Goal: Complete application form

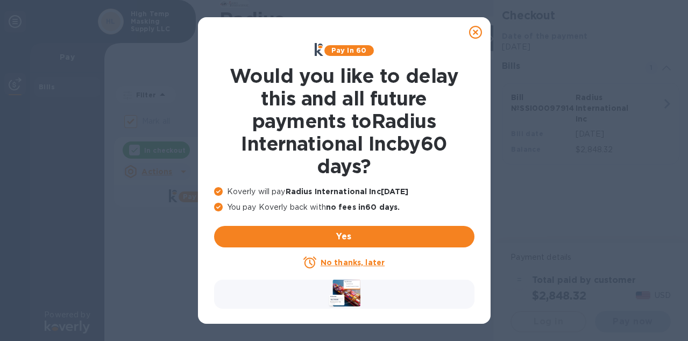
click at [341, 266] on u "No thanks, later" at bounding box center [352, 262] width 64 height 9
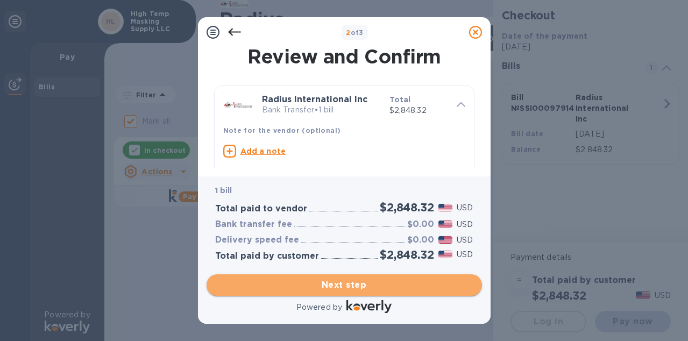
click at [334, 283] on span "Next step" at bounding box center [344, 284] width 258 height 13
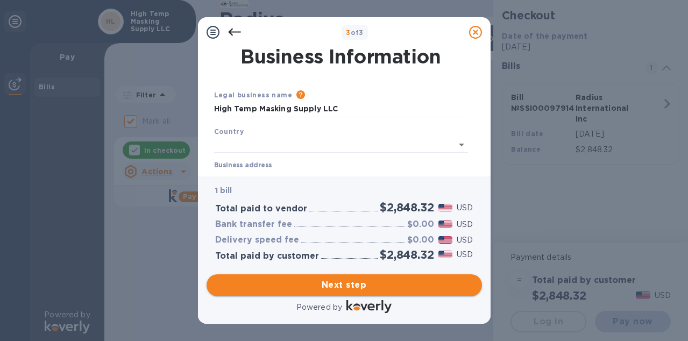
type input "[GEOGRAPHIC_DATA]"
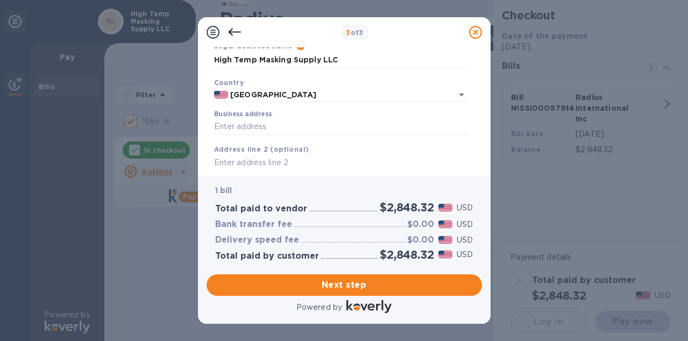
scroll to position [49, 0]
click at [292, 126] on input "Business address" at bounding box center [341, 126] width 254 height 16
type input "399 INNOVATION DR"
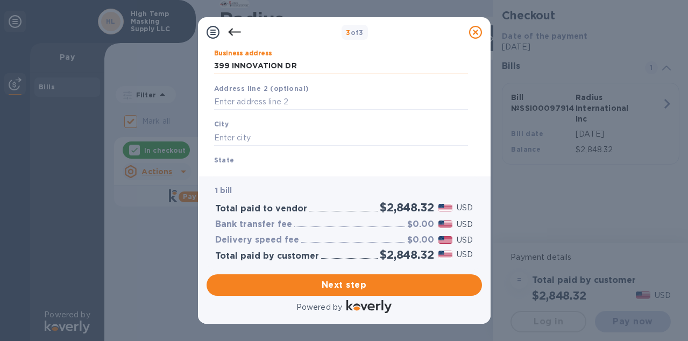
scroll to position [123, 0]
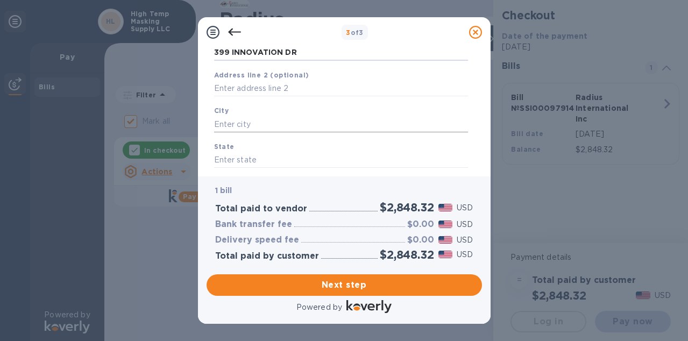
click at [299, 127] on input "text" at bounding box center [341, 124] width 254 height 16
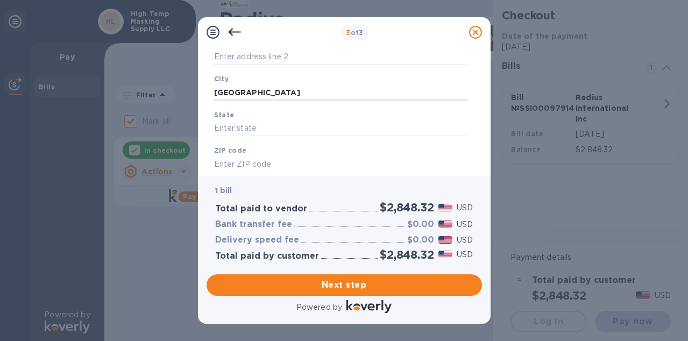
scroll to position [159, 0]
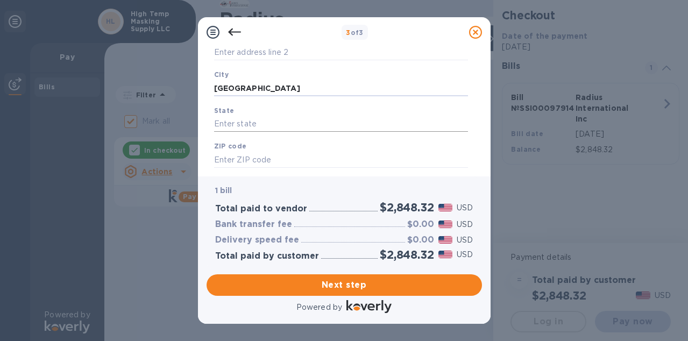
type input "[GEOGRAPHIC_DATA]"
click at [283, 128] on input "text" at bounding box center [341, 124] width 254 height 16
type input "VT"
click at [260, 163] on input "text" at bounding box center [341, 160] width 254 height 16
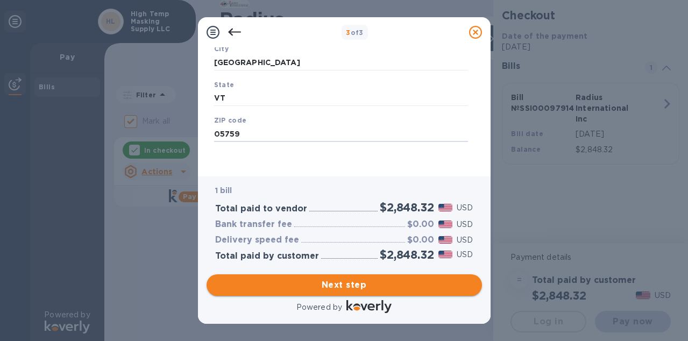
type input "05759"
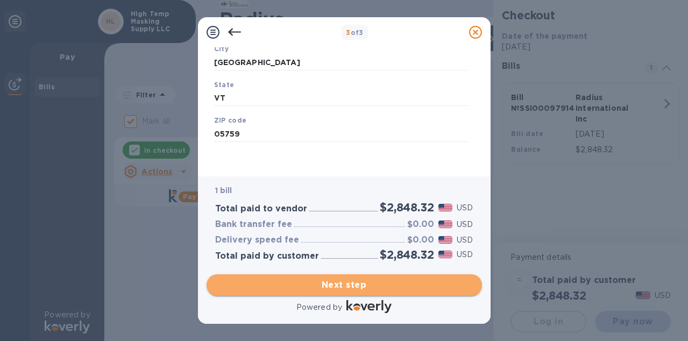
click at [297, 290] on span "Next step" at bounding box center [344, 284] width 258 height 13
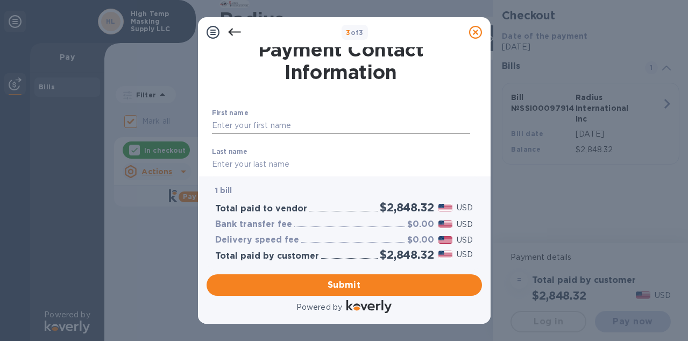
scroll to position [9, 0]
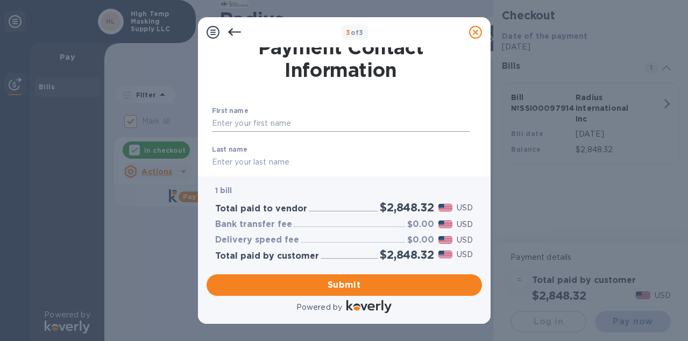
click at [302, 125] on input "text" at bounding box center [341, 124] width 258 height 16
type input "[PERSON_NAME]"
type input "8022870623"
type input "[PERSON_NAME][EMAIL_ADDRESS][DOMAIN_NAME]"
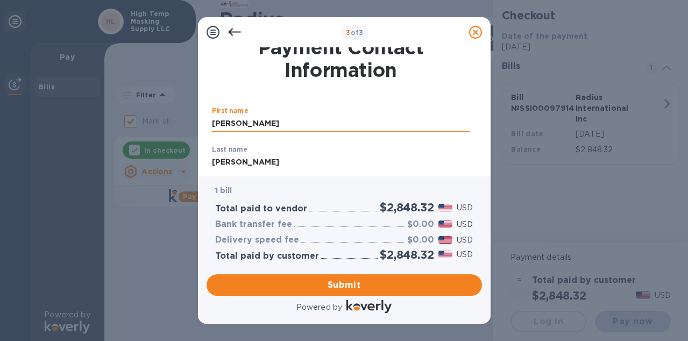
type input "[PERSON_NAME][EMAIL_ADDRESS][DOMAIN_NAME]"
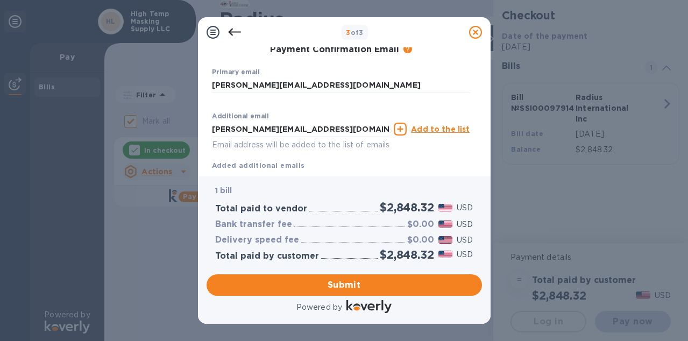
scroll to position [187, 0]
click at [300, 133] on input "[PERSON_NAME][EMAIL_ADDRESS][DOMAIN_NAME]" at bounding box center [301, 128] width 178 height 16
click at [321, 105] on p "​" at bounding box center [341, 100] width 258 height 12
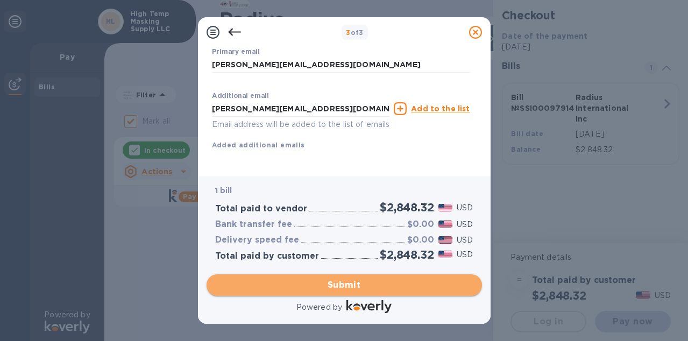
click at [324, 282] on span "Submit" at bounding box center [344, 284] width 258 height 13
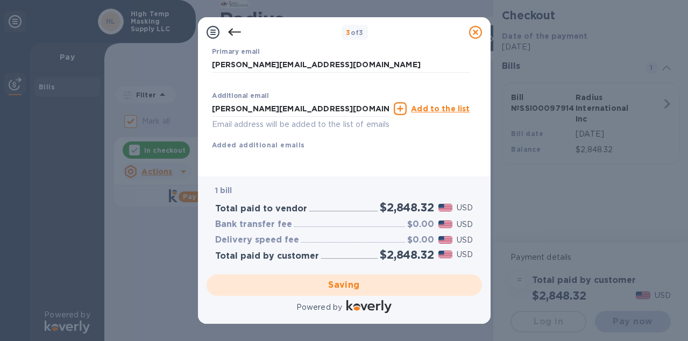
checkbox input "false"
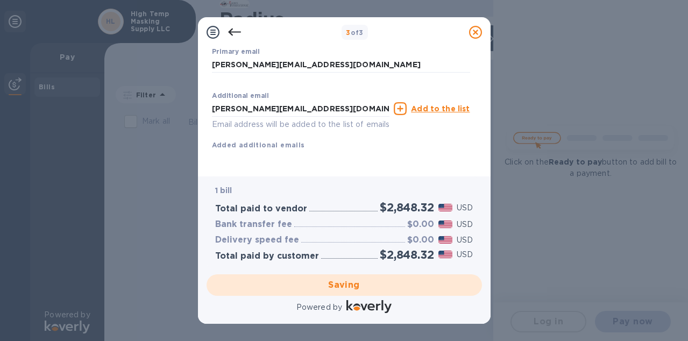
scroll to position [23, 0]
